Goal: Task Accomplishment & Management: Use online tool/utility

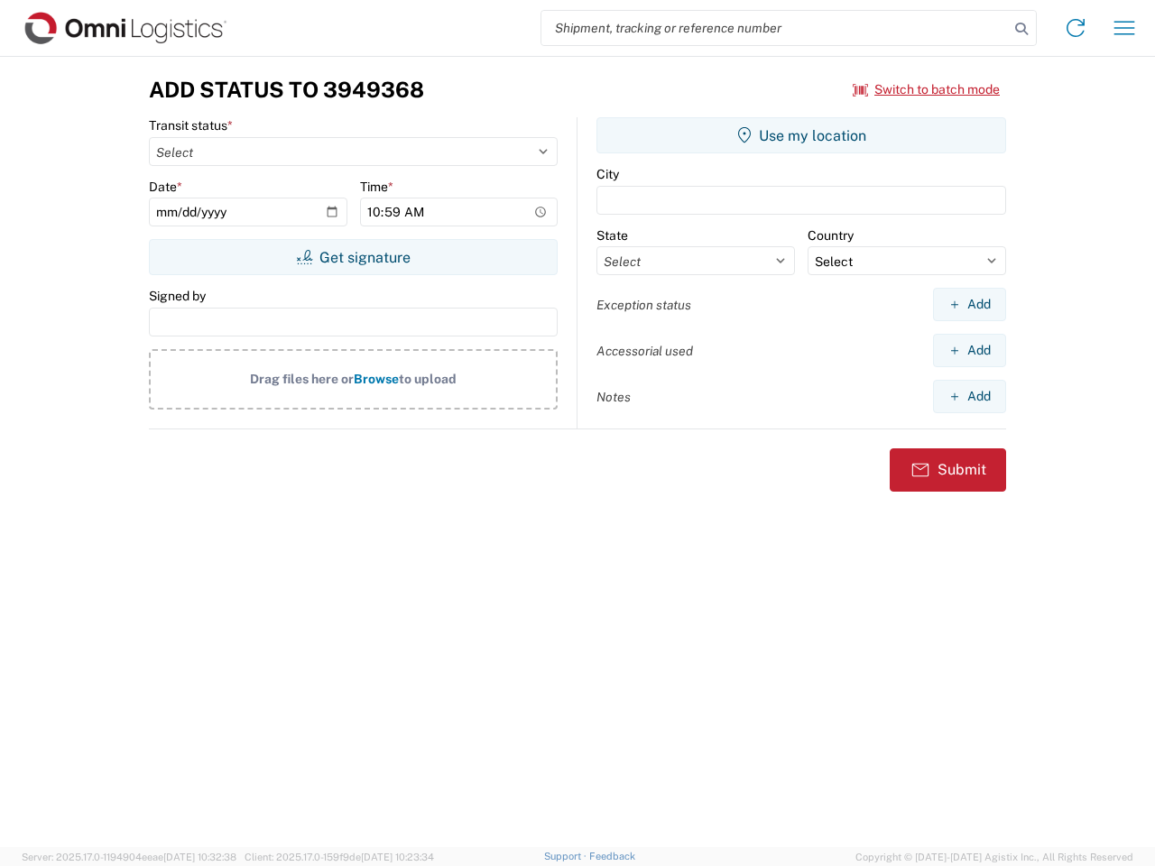
click at [775, 28] on input "search" at bounding box center [774, 28] width 467 height 34
click at [1022, 29] on icon at bounding box center [1021, 28] width 25 height 25
click at [1076, 28] on icon at bounding box center [1075, 28] width 29 height 29
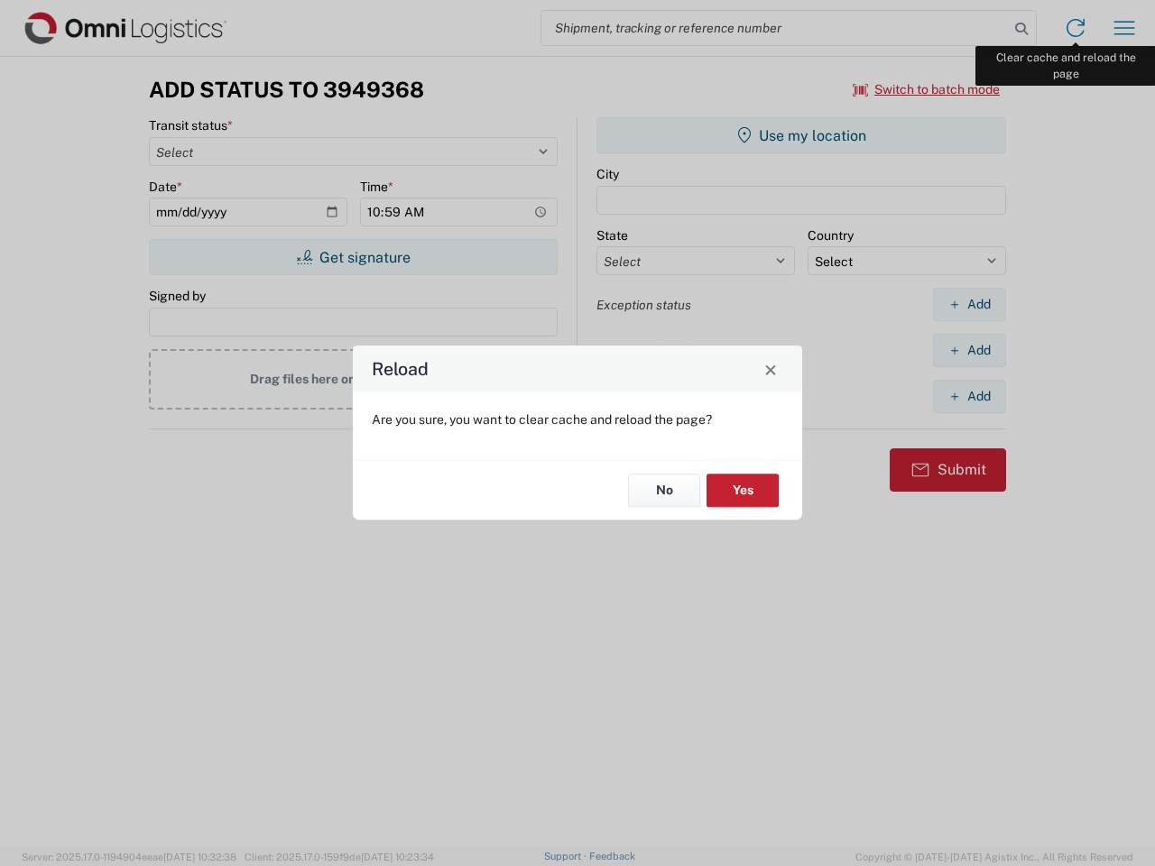
click at [1124, 28] on div "Reload Are you sure, you want to clear cache and reload the page? No Yes" at bounding box center [577, 433] width 1155 height 866
click at [927, 89] on div "Reload Are you sure, you want to clear cache and reload the page? No Yes" at bounding box center [577, 433] width 1155 height 866
click at [353, 257] on div "Reload Are you sure, you want to clear cache and reload the page? No Yes" at bounding box center [577, 433] width 1155 height 866
click at [801, 135] on div "Reload Are you sure, you want to clear cache and reload the page? No Yes" at bounding box center [577, 433] width 1155 height 866
click at [969, 304] on div "Reload Are you sure, you want to clear cache and reload the page? No Yes" at bounding box center [577, 433] width 1155 height 866
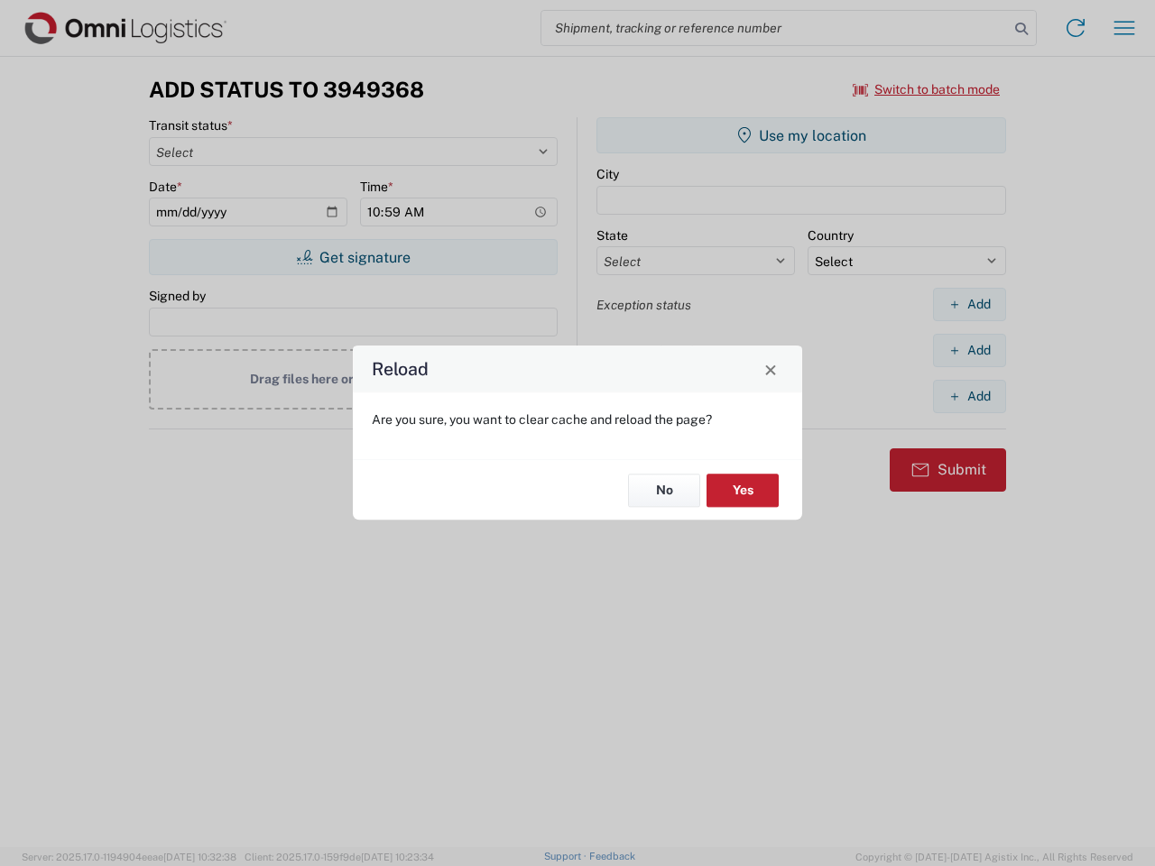
click at [969, 350] on div "Reload Are you sure, you want to clear cache and reload the page? No Yes" at bounding box center [577, 433] width 1155 height 866
click at [969, 396] on div "Reload Are you sure, you want to clear cache and reload the page? No Yes" at bounding box center [577, 433] width 1155 height 866
